Goal: Information Seeking & Learning: Learn about a topic

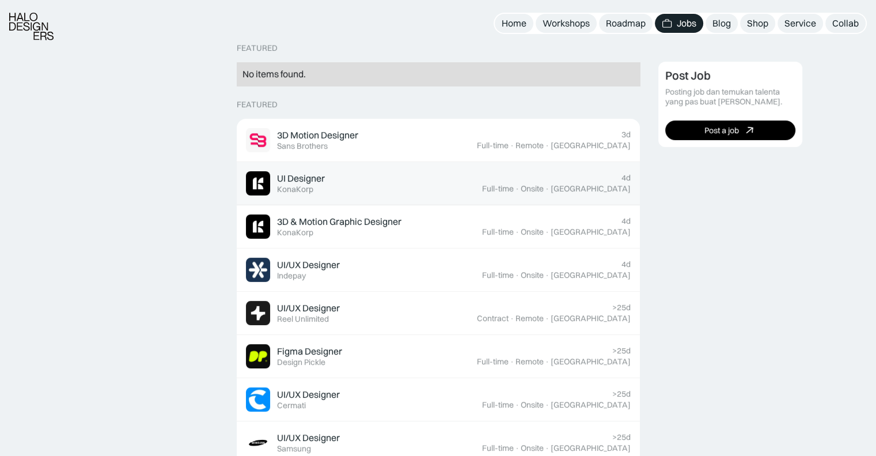
scroll to position [276, 0]
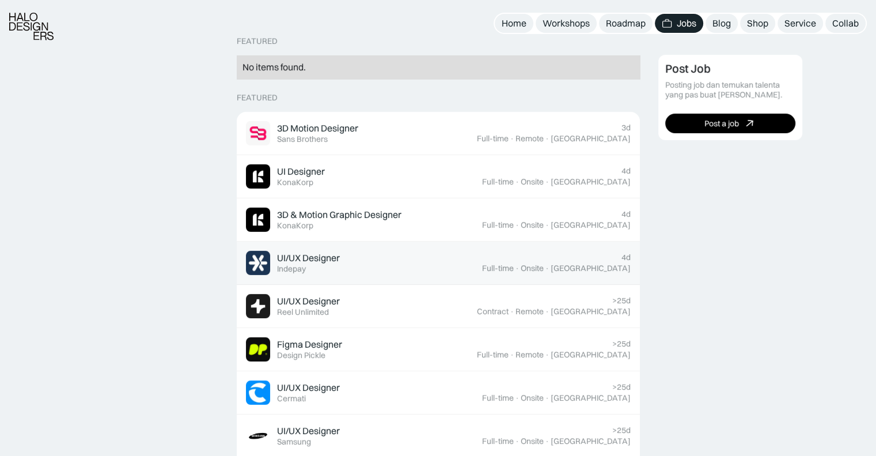
click at [382, 278] on link "UI/UX Designer Featured Indepay 4d Full-time · Onsite · Jakarta" at bounding box center [438, 262] width 403 height 43
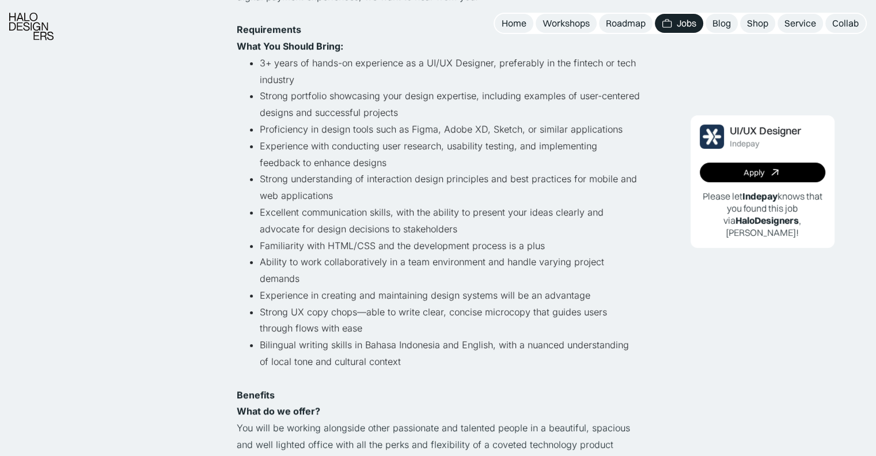
scroll to position [388, 0]
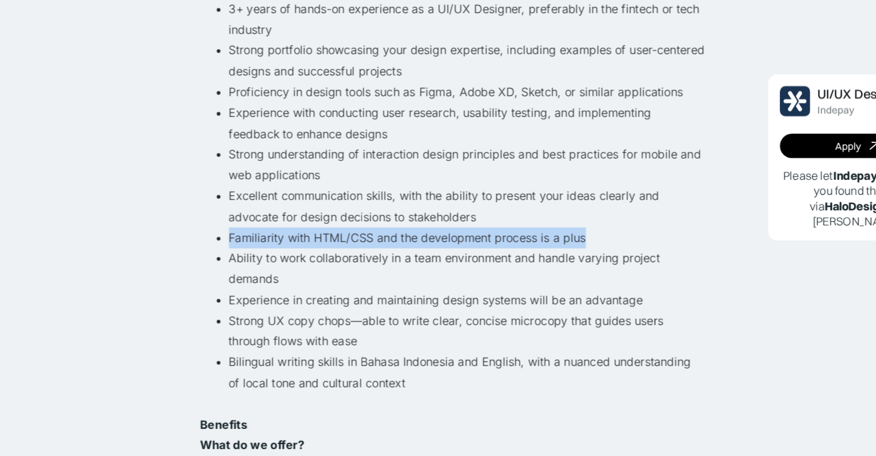
drag, startPoint x: 260, startPoint y: 244, endPoint x: 555, endPoint y: 242, distance: 294.3
click at [555, 242] on li "Familiarity with HTML/CSS and the development process is a plus" at bounding box center [450, 245] width 380 height 17
